Goal: Understand process/instructions: Learn how to perform a task or action

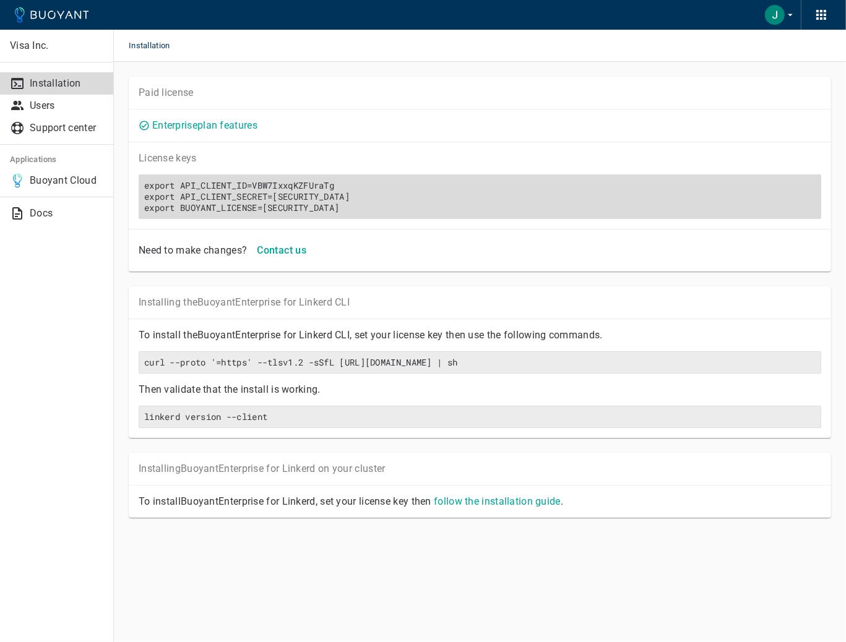
click at [294, 194] on h6 "export API_CLIENT_ID=VBW7IxxqKZFUraTg export API_CLIENT_SECRET=[SECURITY_DATA] …" at bounding box center [480, 196] width 672 height 33
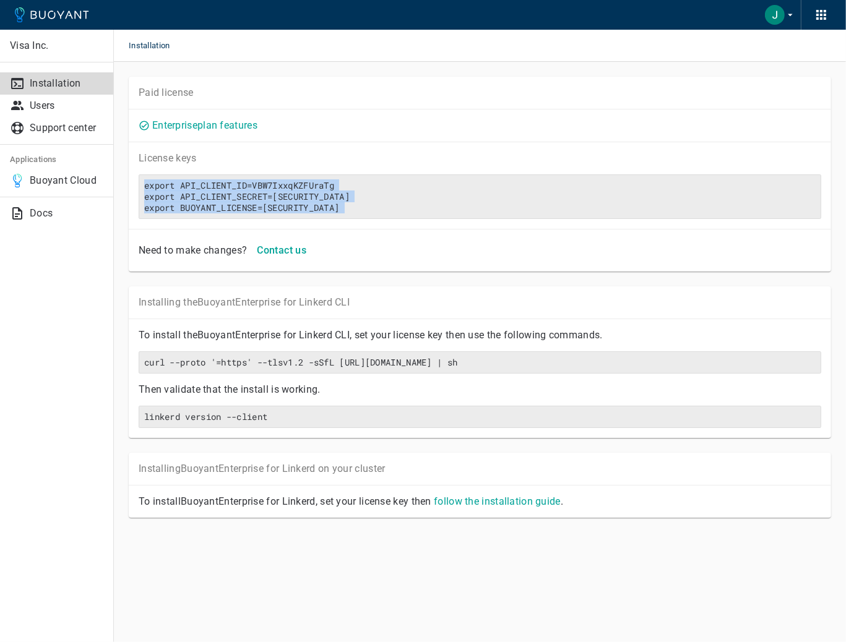
click at [244, 229] on div "License key s export API_CLIENT_ID=VBW7IxxqKZFUraTg export API_CLIENT_SECRET=[S…" at bounding box center [480, 185] width 702 height 87
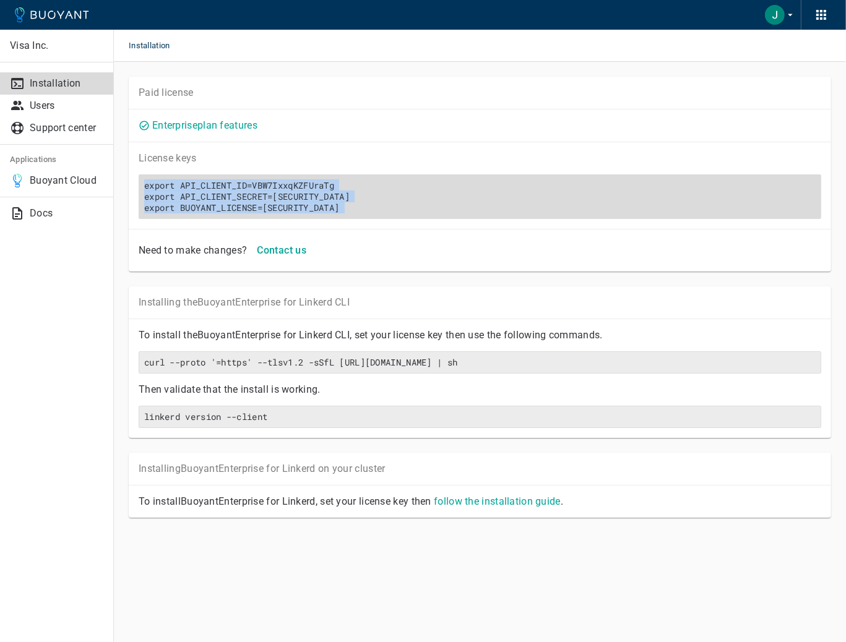
click at [270, 209] on h6 "export API_CLIENT_ID=VBW7IxxqKZFUraTg export API_CLIENT_SECRET=[SECURITY_DATA] …" at bounding box center [480, 196] width 672 height 33
click at [452, 210] on h6 "export API_CLIENT_ID=VBW7IxxqKZFUraTg export API_CLIENT_SECRET=[SECURITY_DATA] …" at bounding box center [480, 196] width 672 height 33
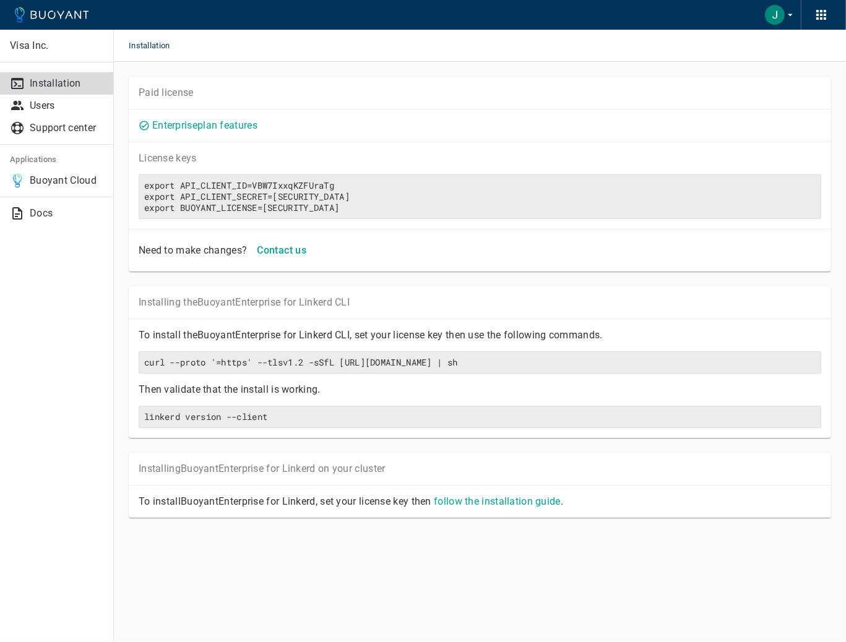
click at [569, 289] on div "Installing the Buoyant Enterprise for Linkerd CLI To install the Buoyant Enterp…" at bounding box center [472, 355] width 717 height 166
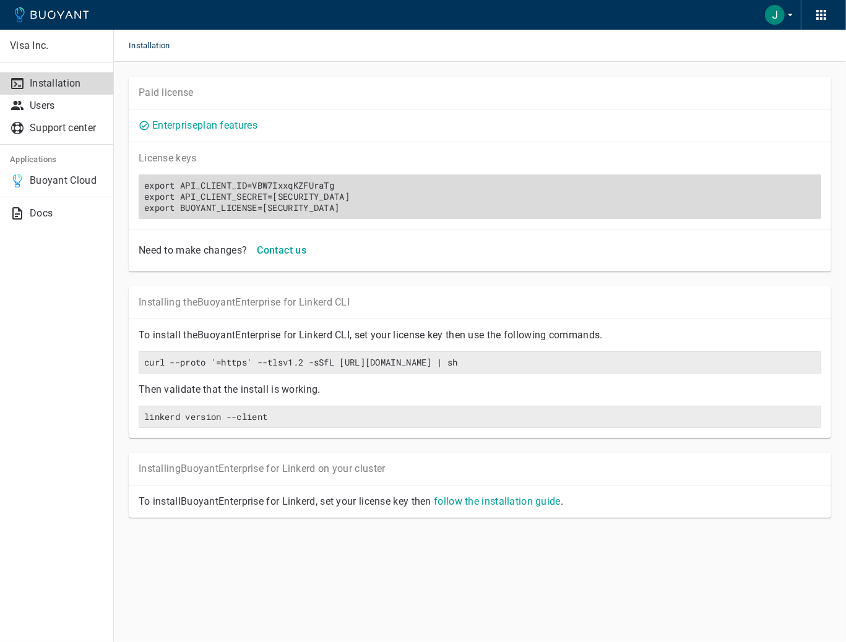
scroll to position [0, 0]
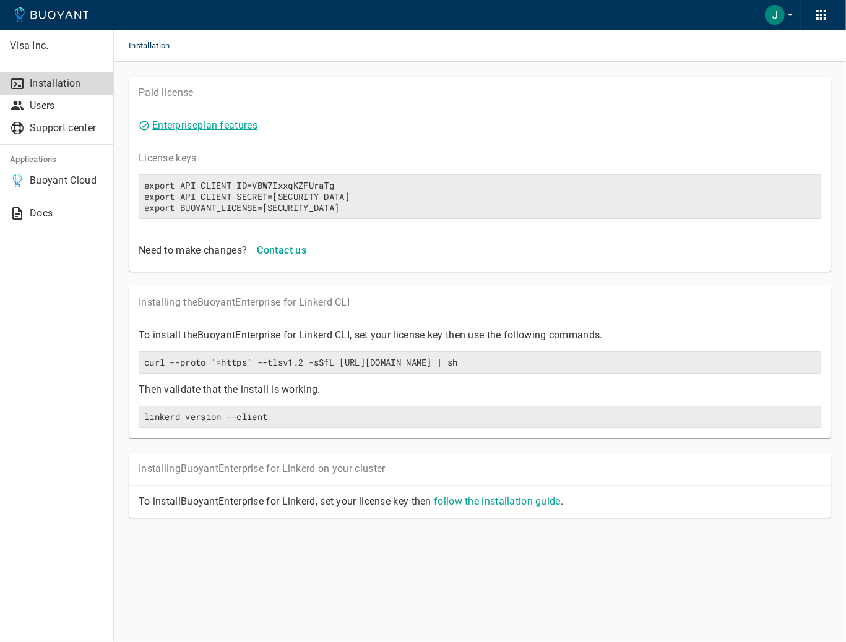
click at [194, 131] on link "Enterprise plan features" at bounding box center [204, 125] width 105 height 12
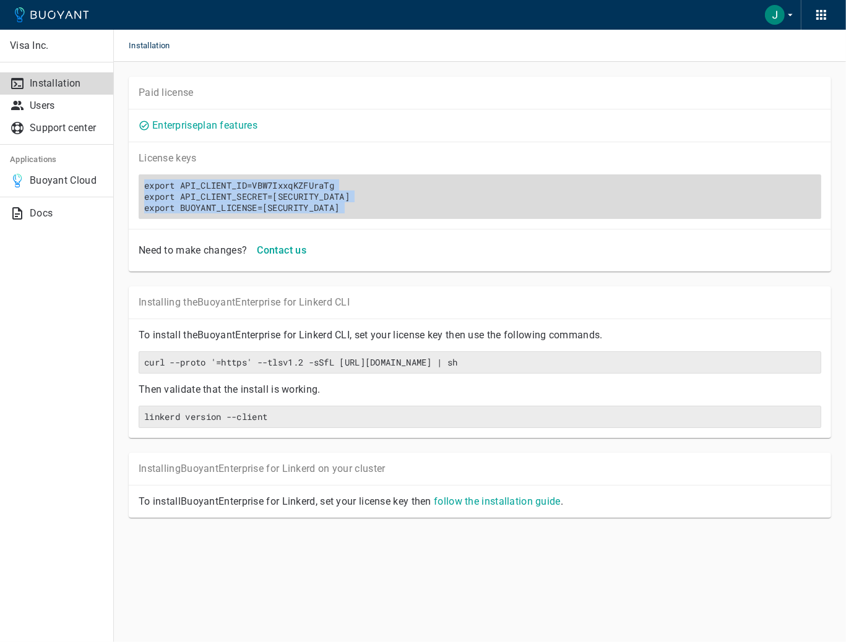
click at [330, 209] on h6 "export API_CLIENT_ID=VBW7IxxqKZFUraTg export API_CLIENT_SECRET=[SECURITY_DATA] …" at bounding box center [480, 196] width 672 height 33
copy h6 "export API_CLIENT_ID=VBW7IxxqKZFUraTg export API_CLIENT_SECRET=[SECURITY_DATA] …"
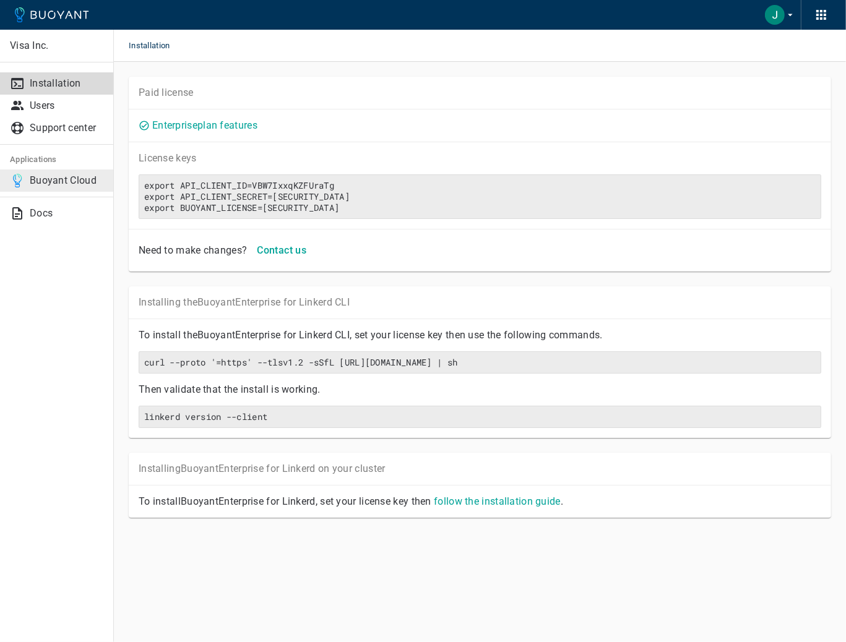
click at [66, 176] on p "Buoyant Cloud" at bounding box center [67, 181] width 74 height 12
